Goal: Communication & Community: Share content

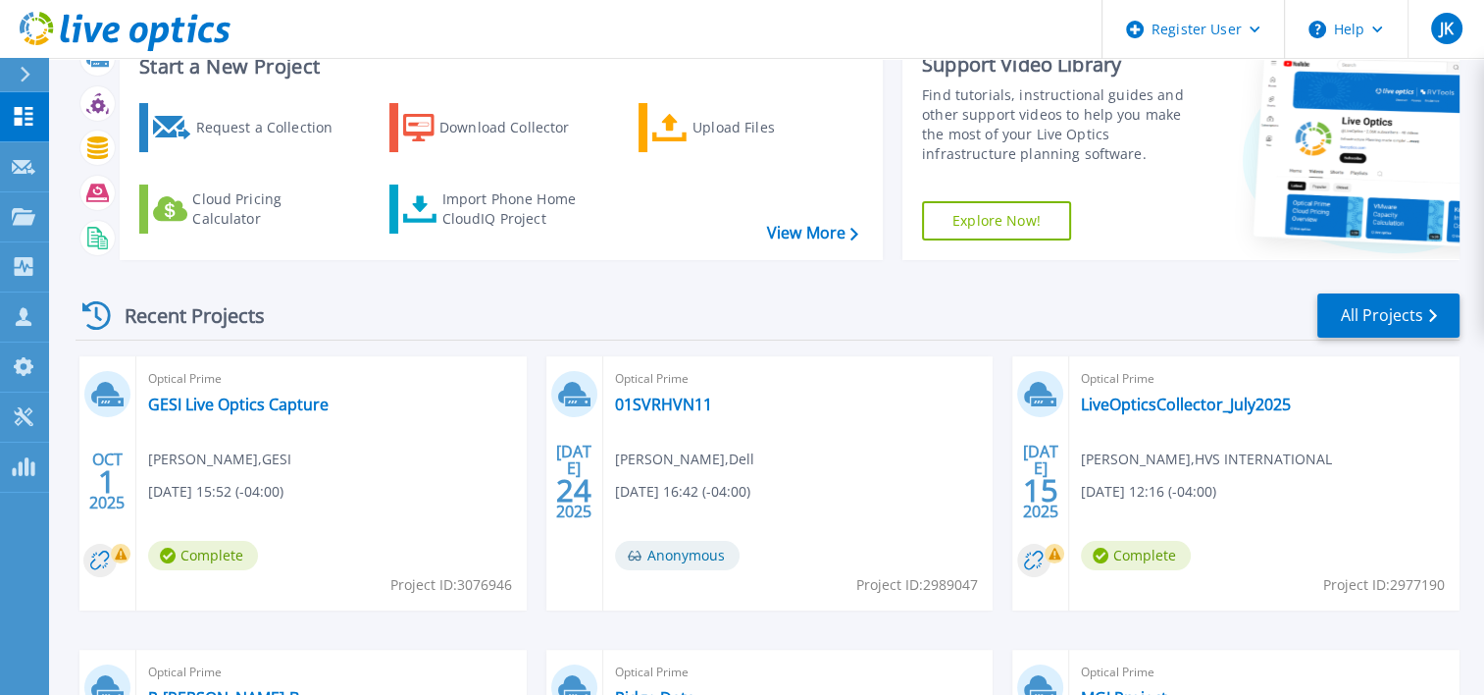
scroll to position [70, 0]
click at [239, 406] on link "GESI Live Optics Capture" at bounding box center [238, 404] width 181 height 20
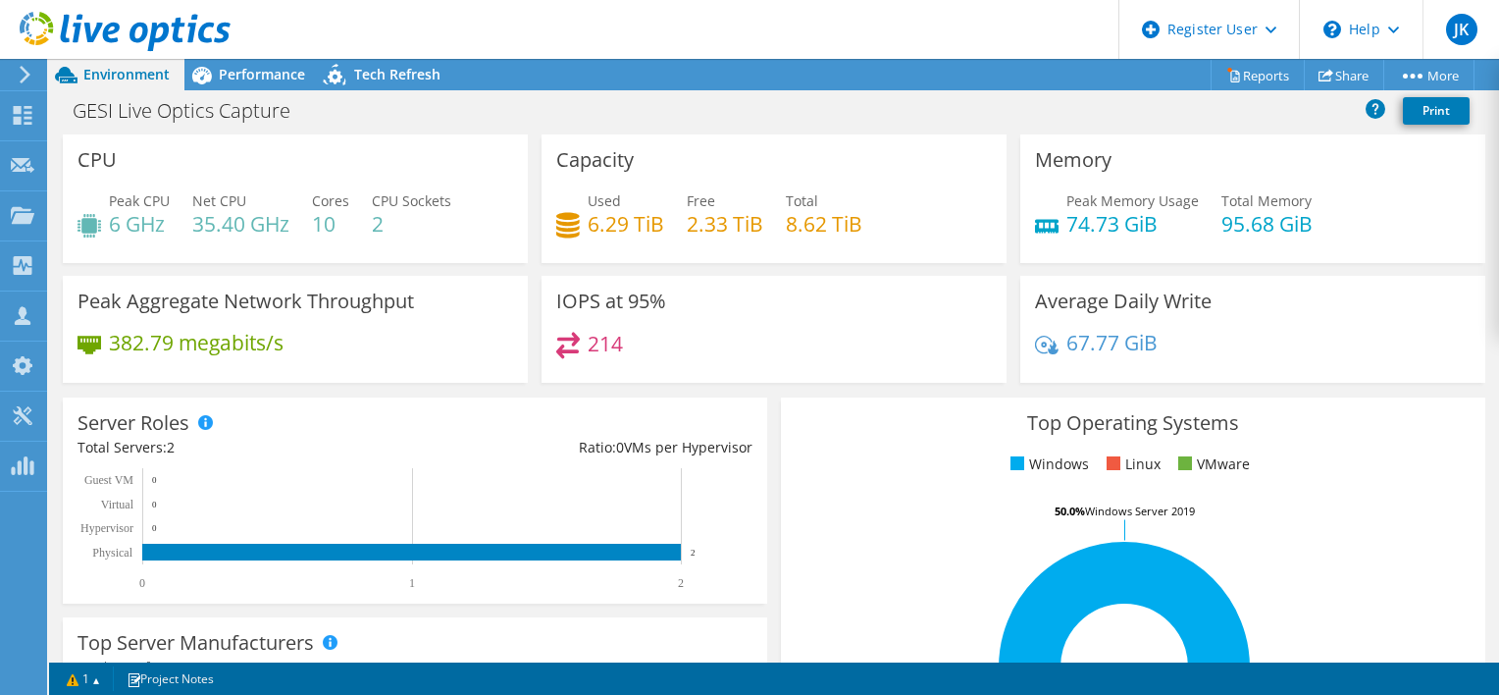
click at [844, 650] on rect at bounding box center [1124, 666] width 657 height 343
click at [1341, 68] on link "Share" at bounding box center [1344, 75] width 80 height 30
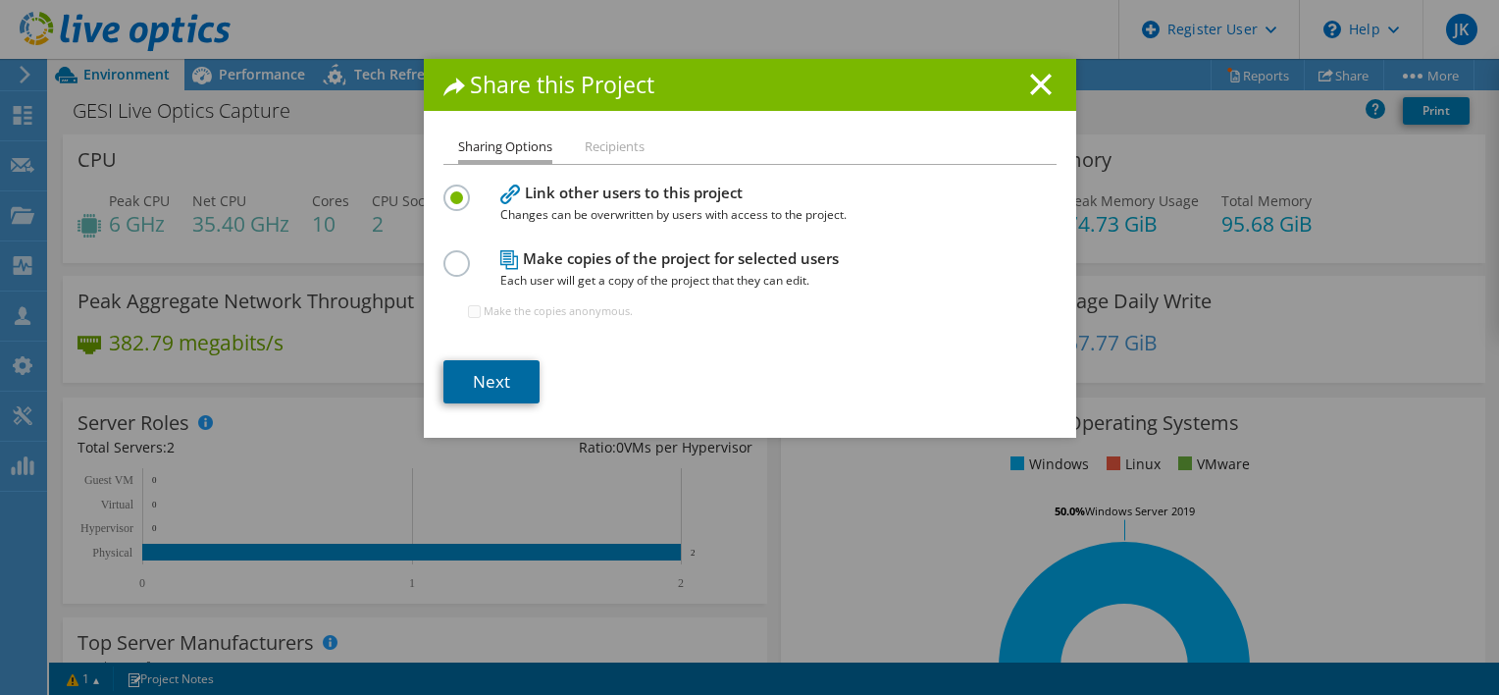
click at [510, 384] on link "Next" at bounding box center [491, 381] width 96 height 43
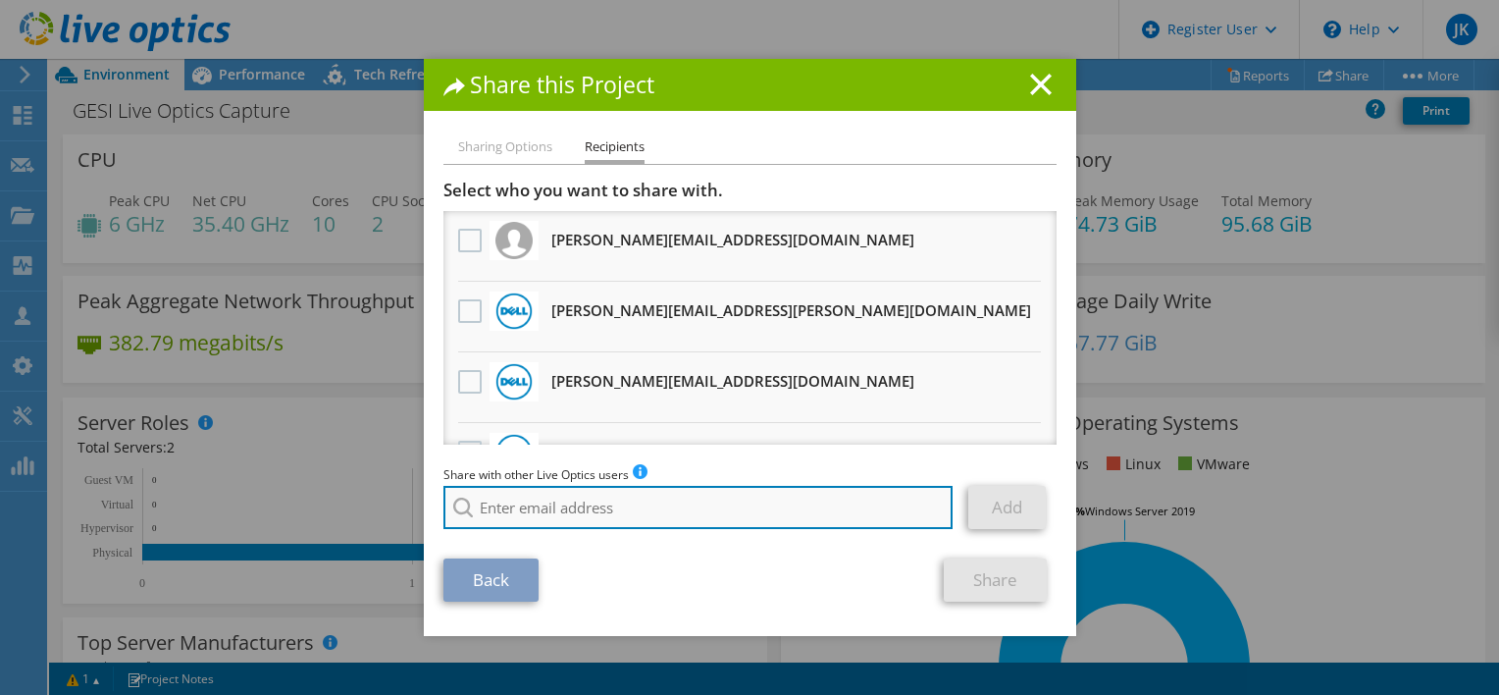
click at [563, 494] on input "search" at bounding box center [698, 507] width 510 height 43
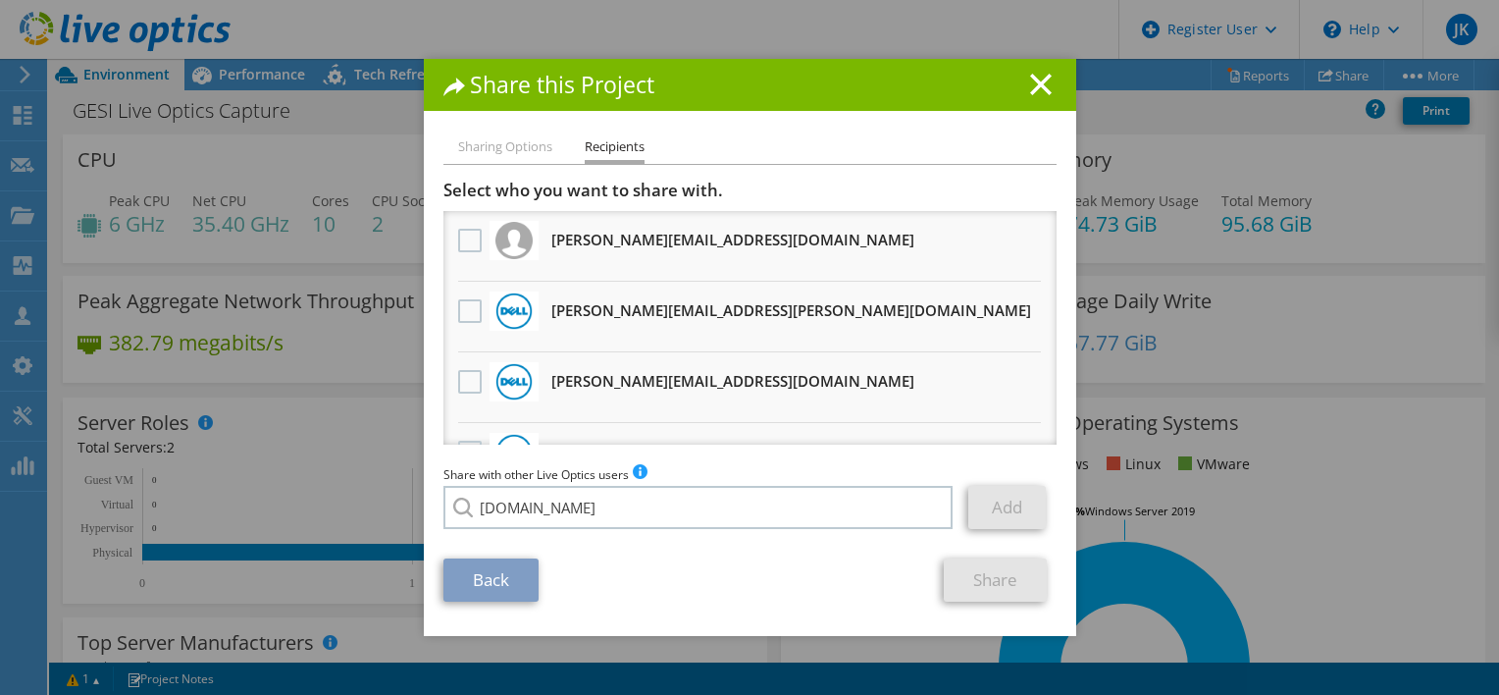
click at [503, 530] on li "[DOMAIN_NAME][EMAIL_ADDRESS][DOMAIN_NAME]" at bounding box center [598, 521] width 310 height 24
type input "[DOMAIN_NAME][EMAIL_ADDRESS][DOMAIN_NAME]"
click at [1019, 506] on link "Add" at bounding box center [1007, 507] width 78 height 43
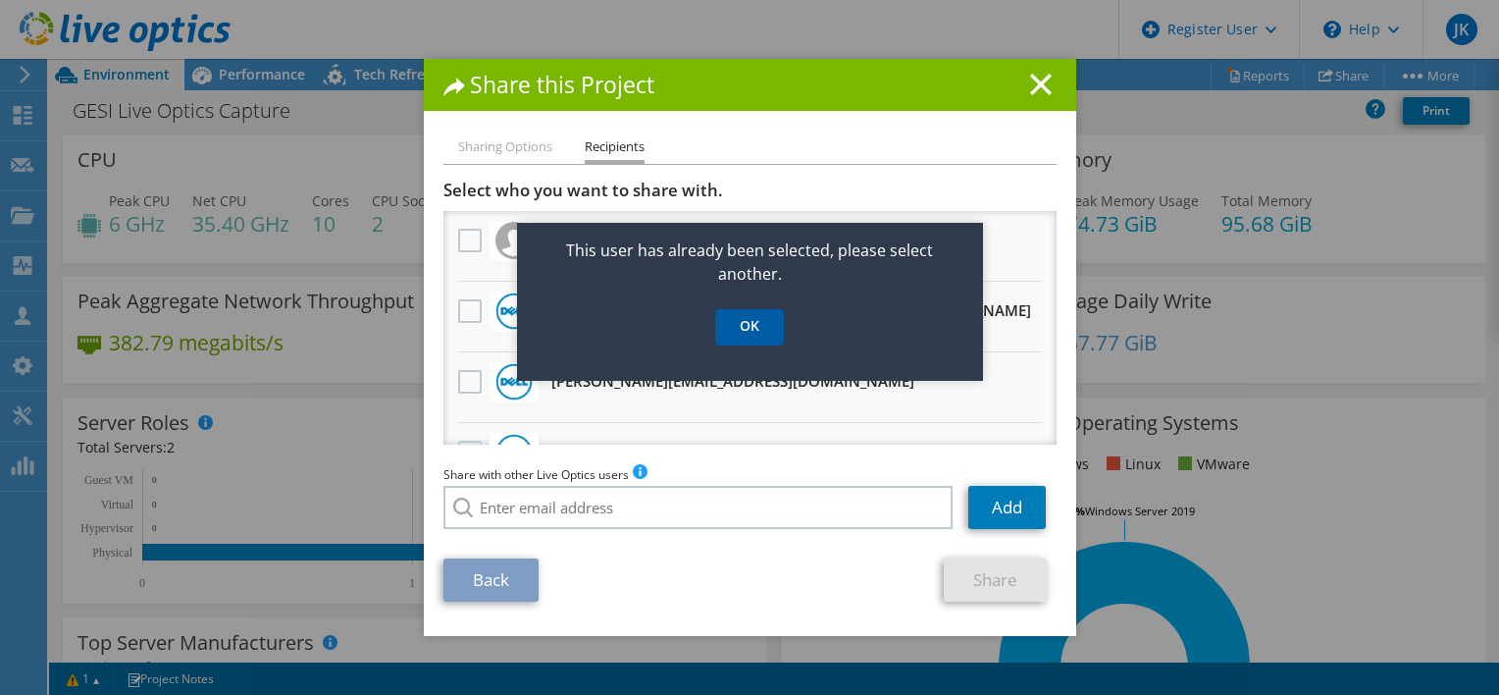
click at [748, 330] on link "OK" at bounding box center [749, 327] width 69 height 36
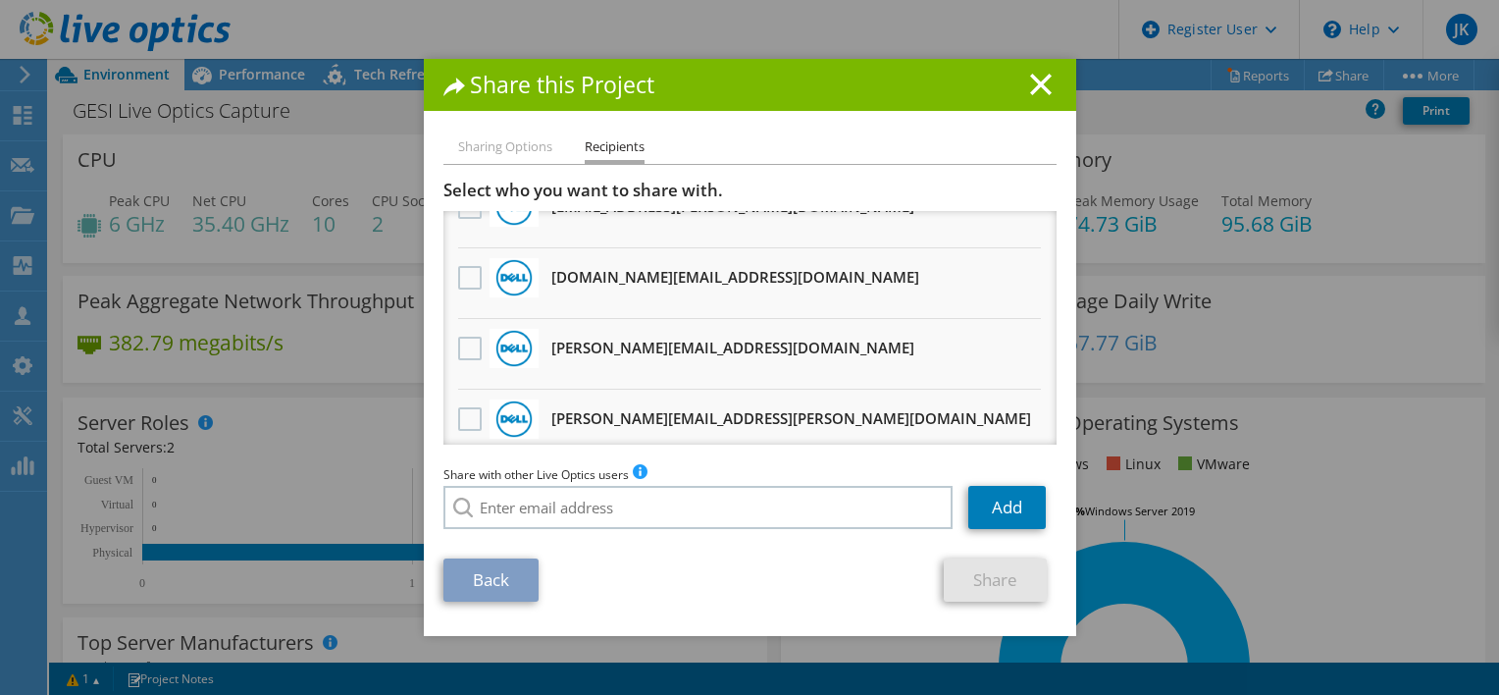
scroll to position [526, 0]
click at [466, 275] on label at bounding box center [472, 280] width 28 height 24
click at [0, 0] on input "checkbox" at bounding box center [0, 0] width 0 height 0
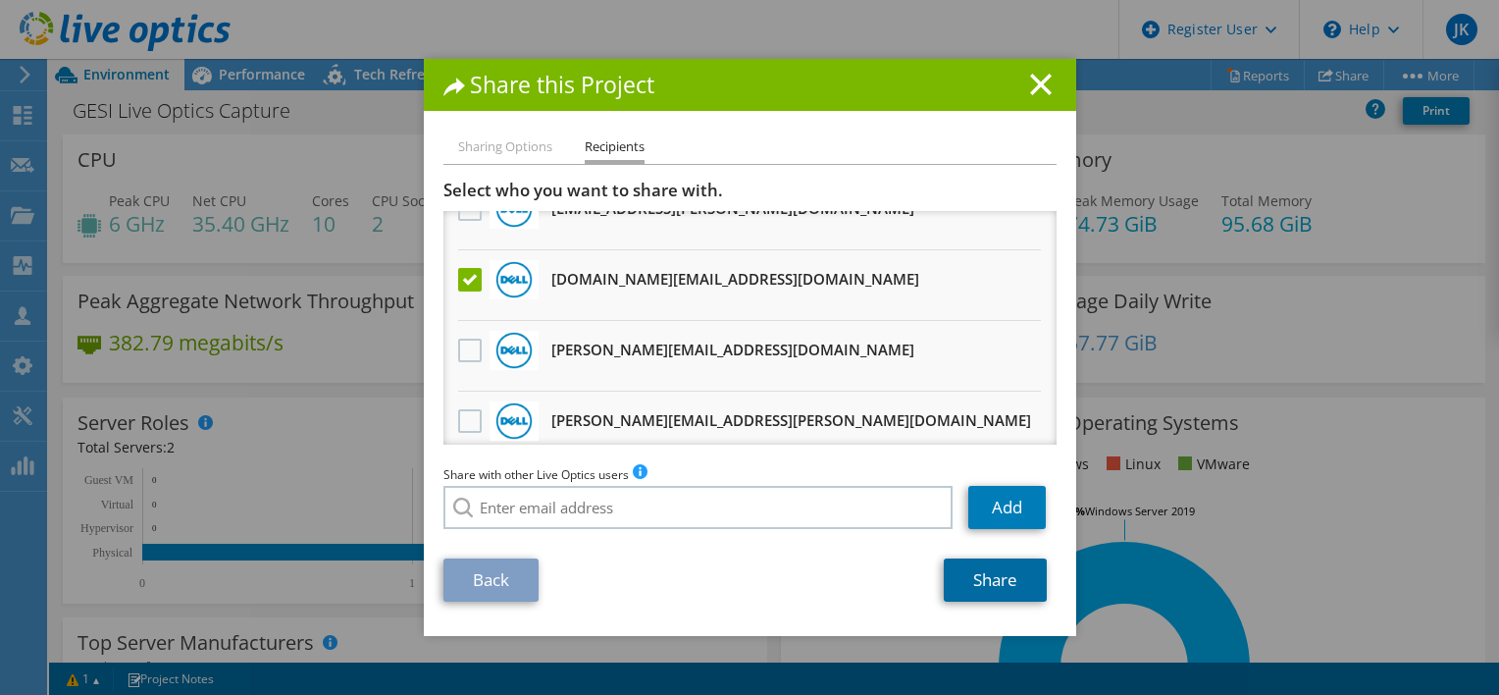
click at [992, 576] on link "Share" at bounding box center [995, 579] width 103 height 43
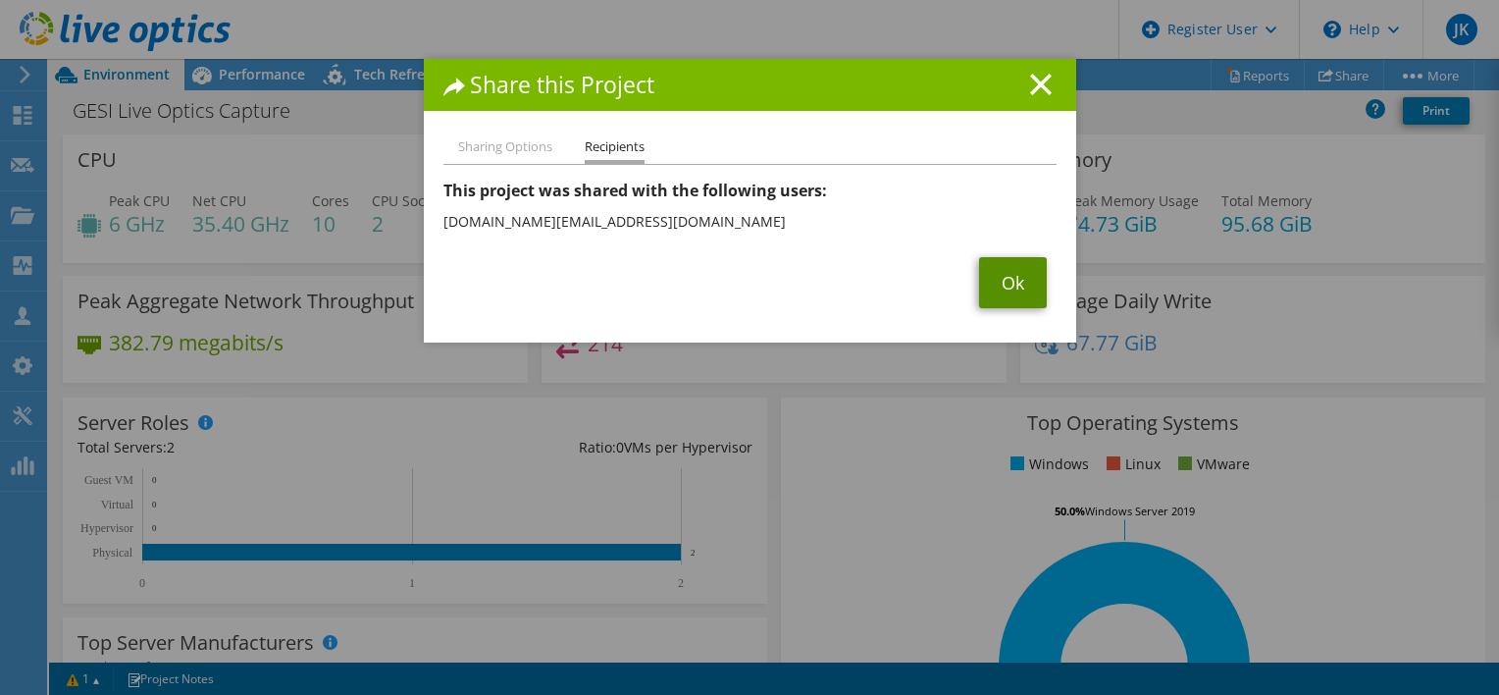
click at [1000, 298] on link "Ok" at bounding box center [1013, 282] width 68 height 51
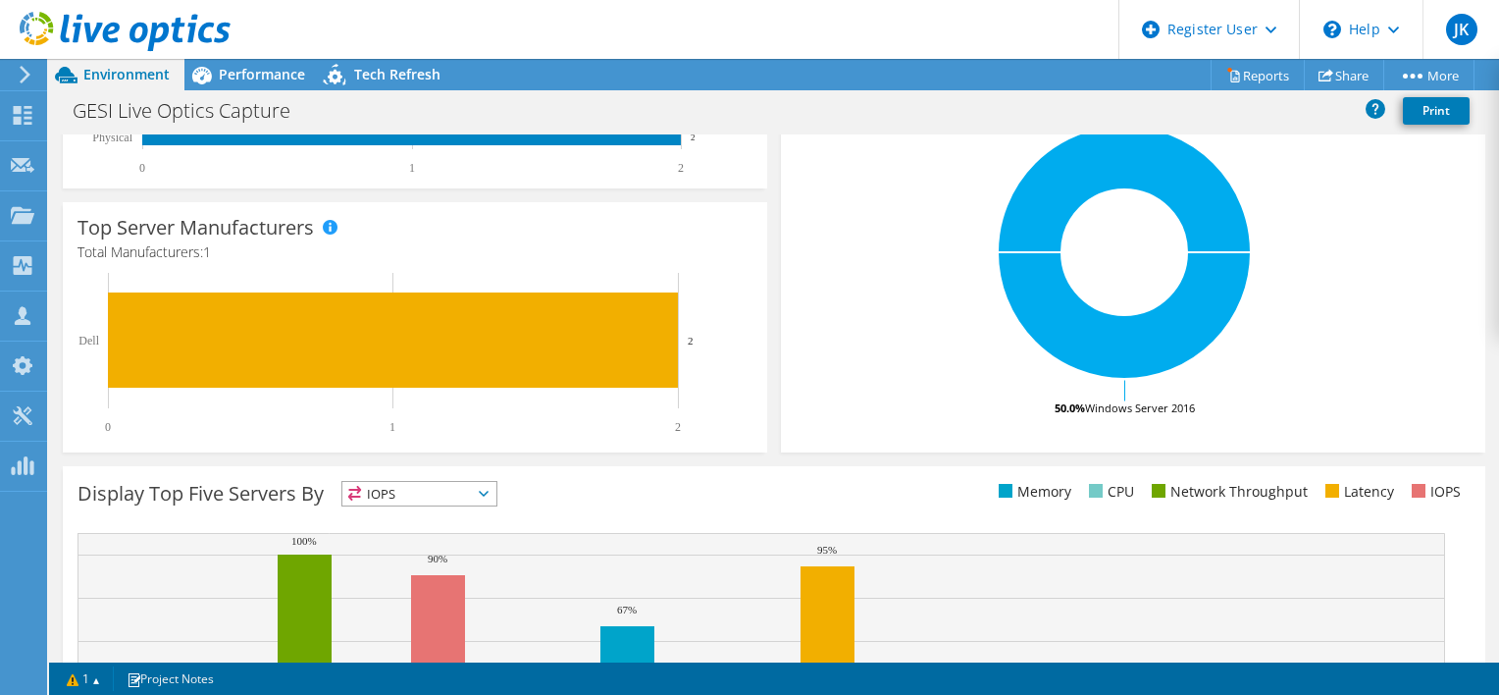
scroll to position [0, 0]
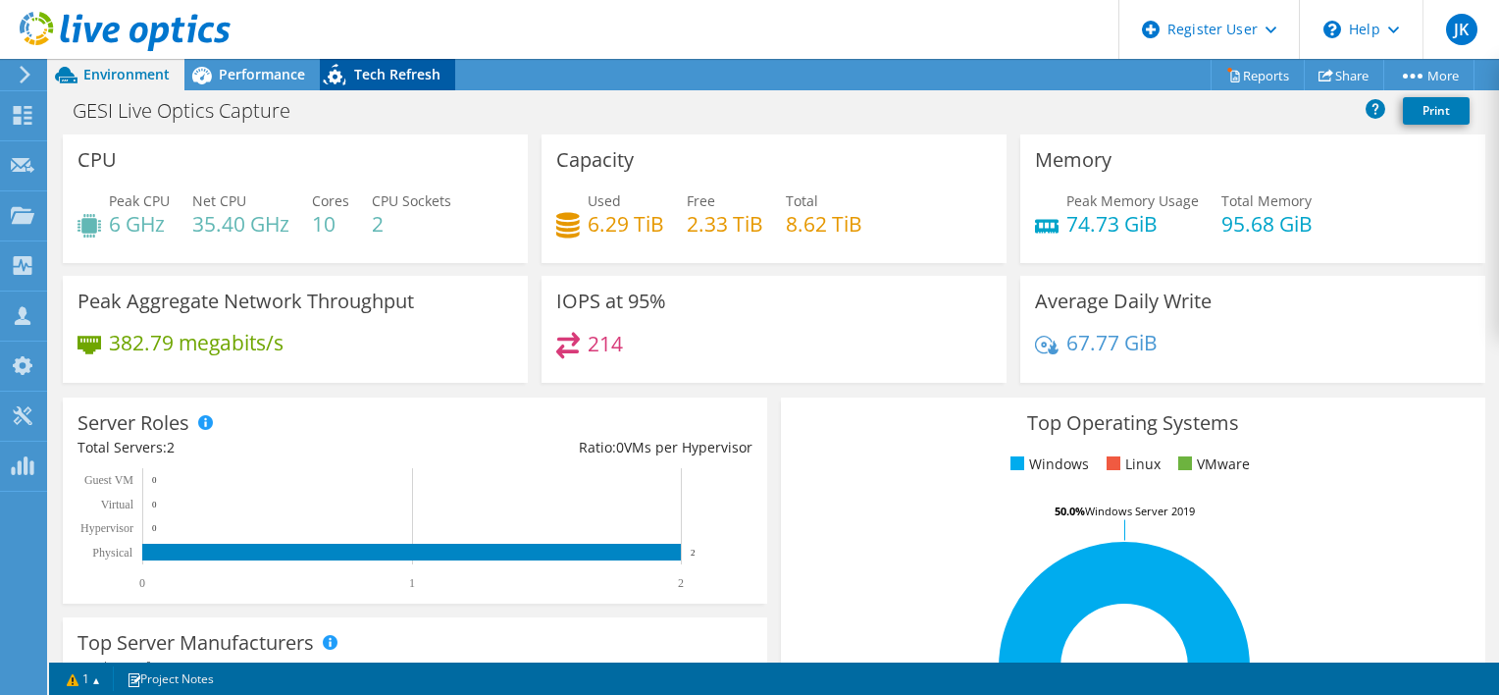
click at [363, 86] on div "Tech Refresh" at bounding box center [387, 74] width 135 height 31
